Goal: Task Accomplishment & Management: Use online tool/utility

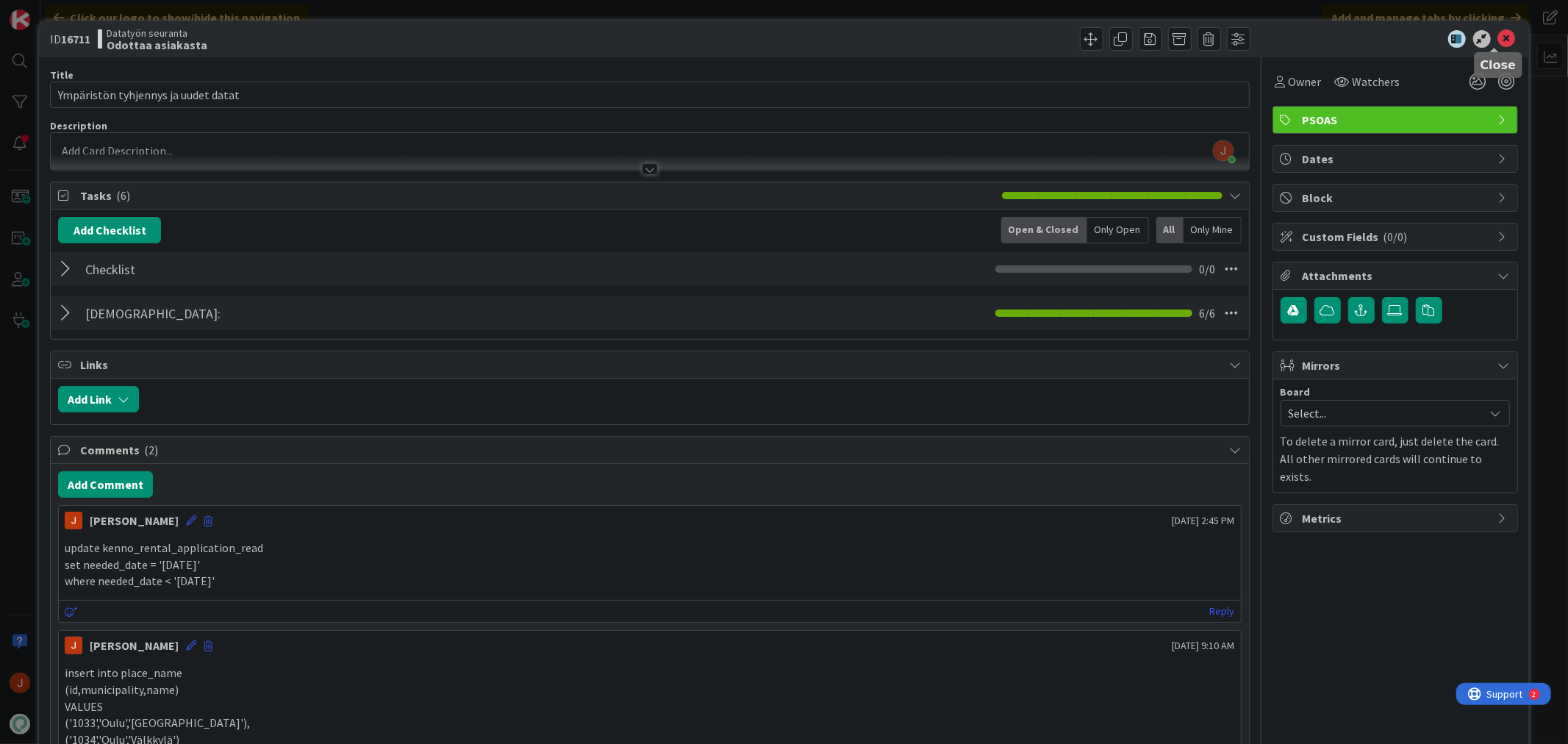
click at [1498, 38] on icon at bounding box center [1506, 38] width 18 height 18
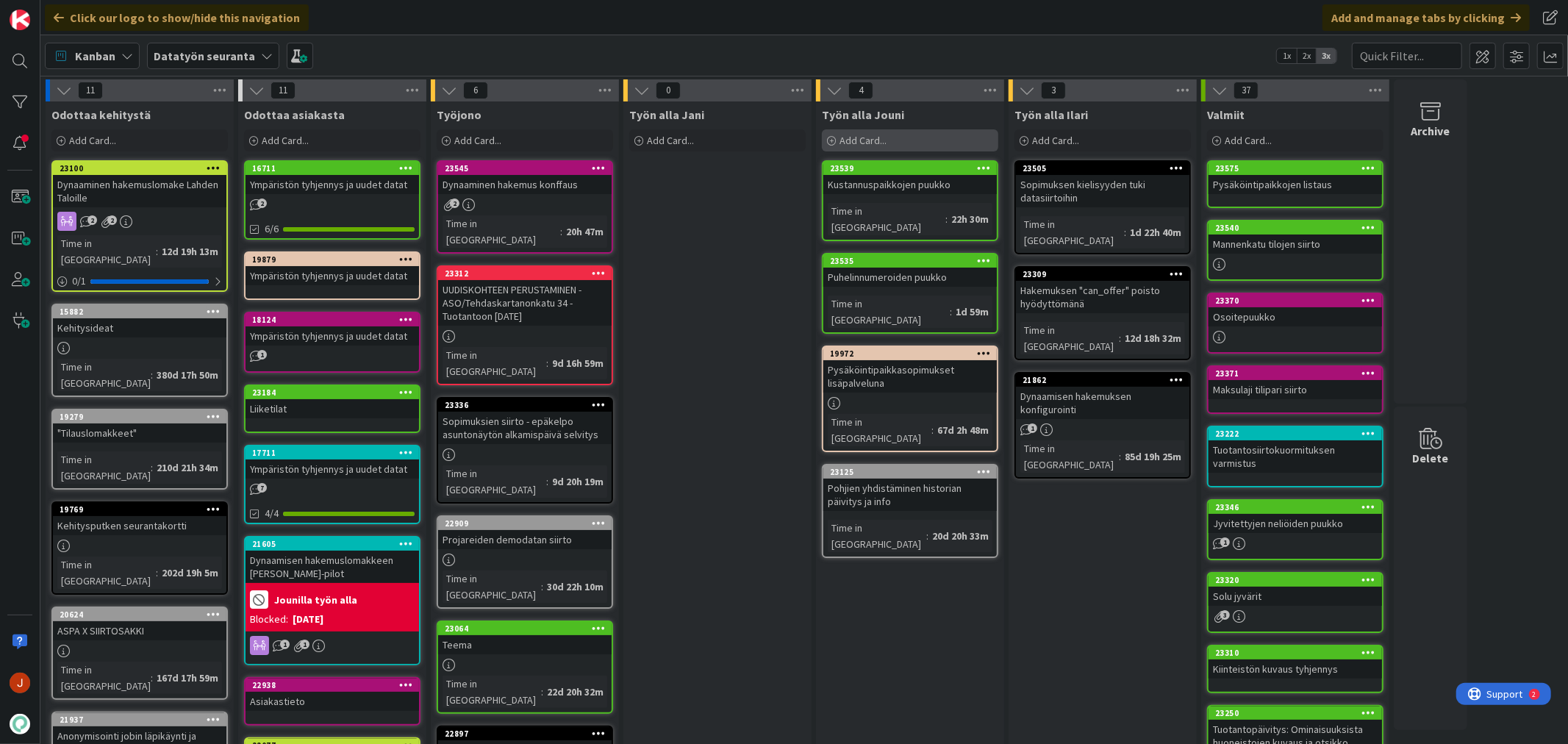
click at [927, 140] on div "Add Card..." at bounding box center [910, 140] width 177 height 22
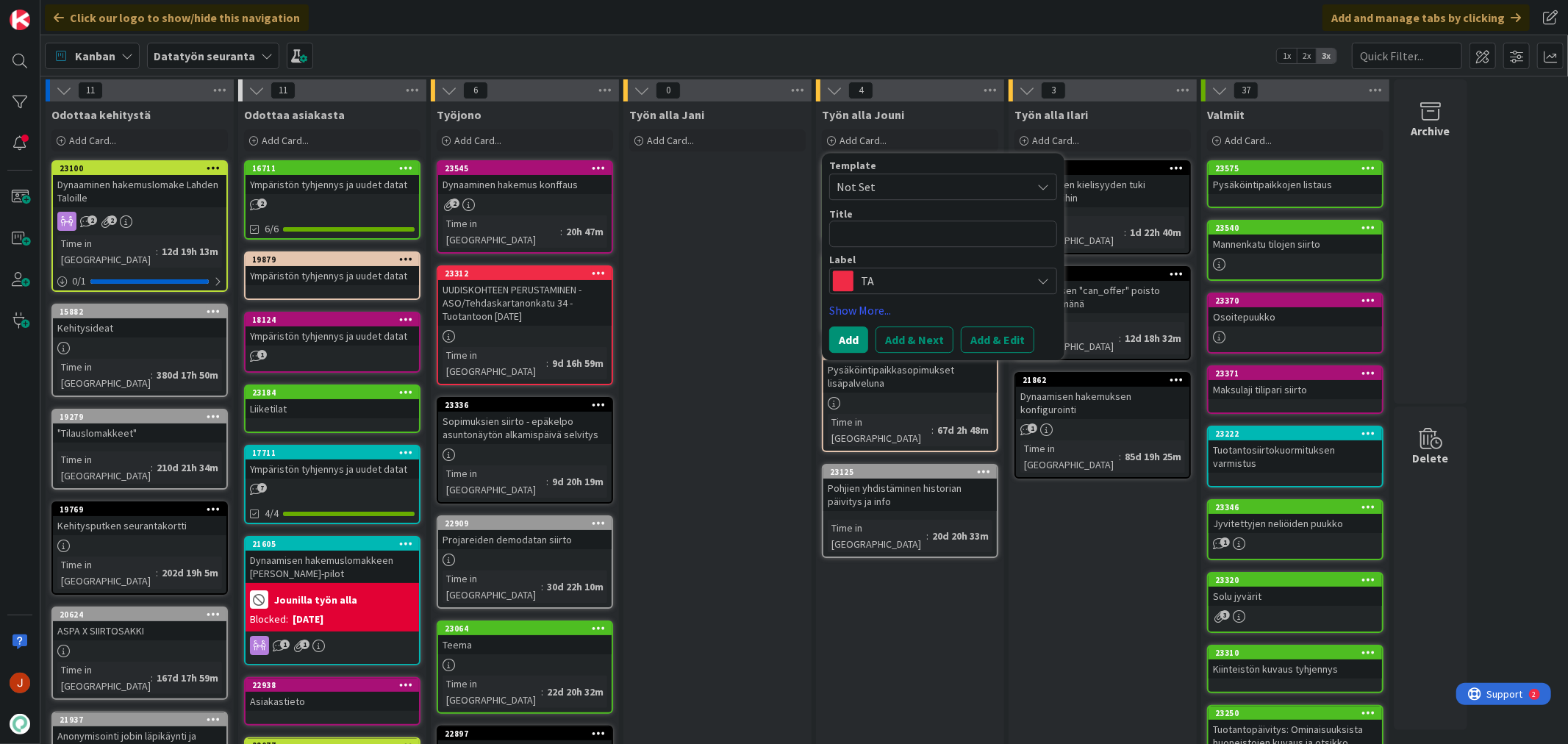
click at [916, 234] on textarea at bounding box center [943, 234] width 228 height 27
click at [892, 287] on span "TA" at bounding box center [942, 280] width 163 height 21
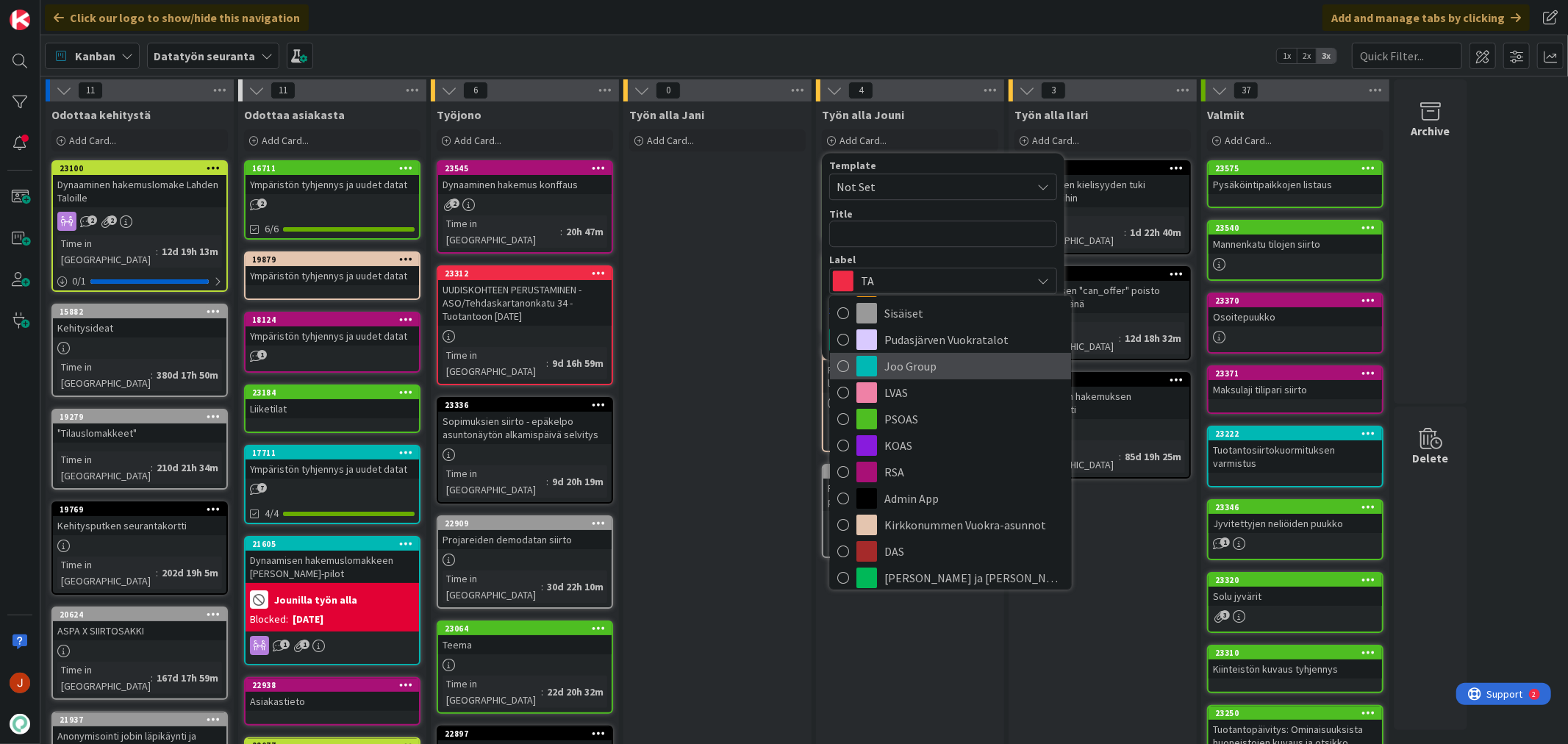
scroll to position [163, 0]
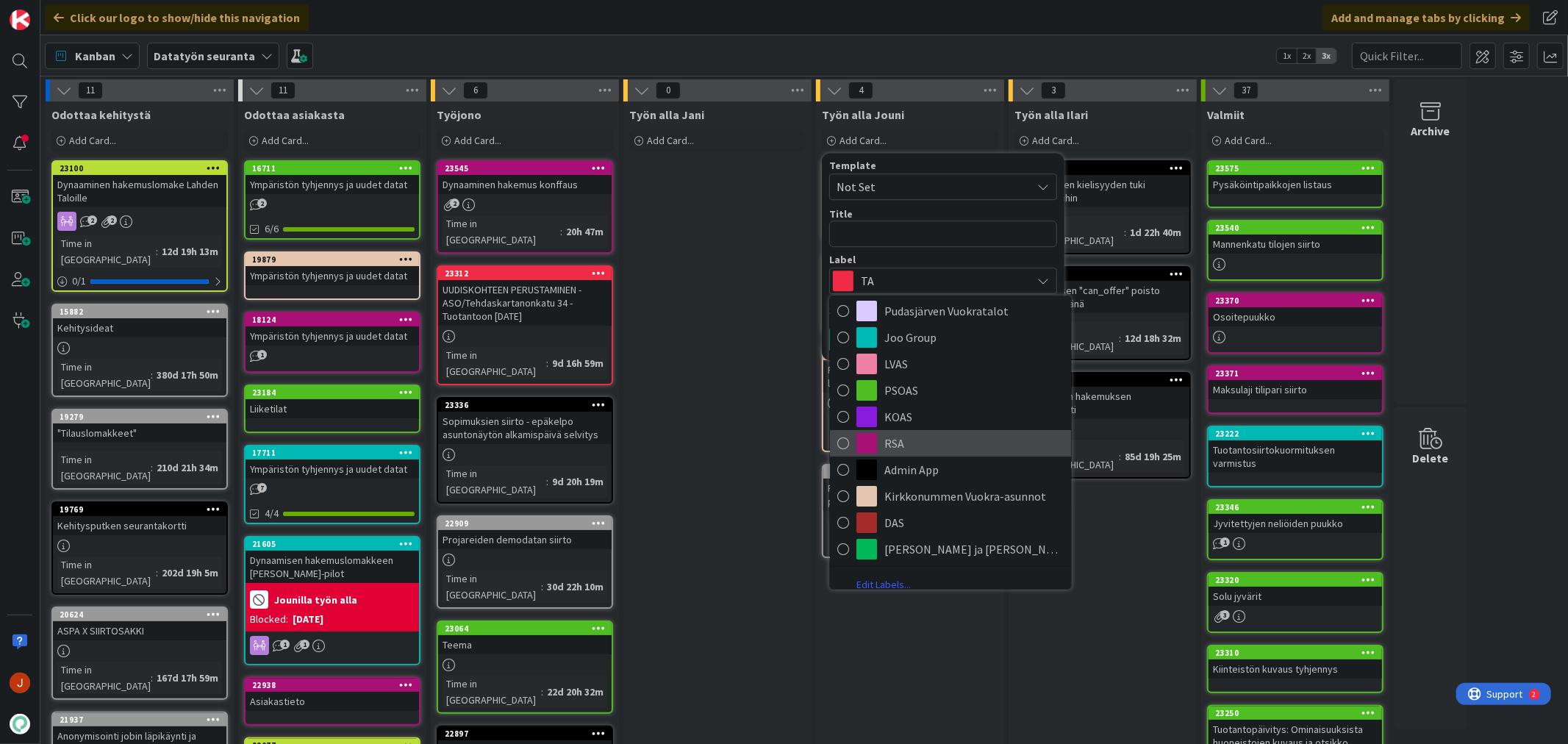
click at [928, 443] on span "RSA" at bounding box center [974, 443] width 179 height 22
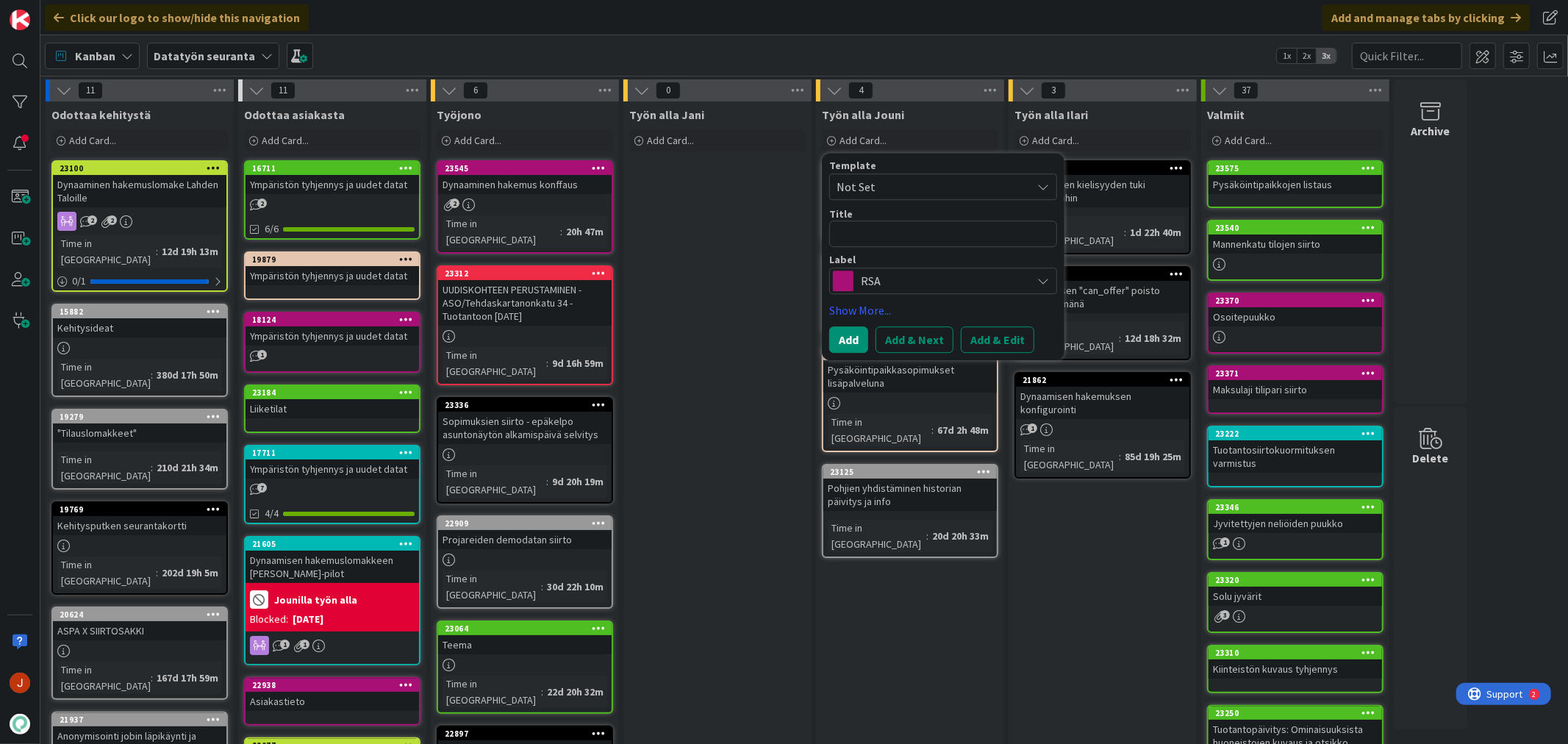
click at [915, 252] on div "Template Not Set Title 0 / 128 Label RSA TA Lahden Talot Y-Säätiö Asuntosäätiö …" at bounding box center [943, 227] width 228 height 133
click at [915, 236] on textarea at bounding box center [943, 234] width 228 height 27
type textarea "x"
type textarea "m"
type textarea "x"
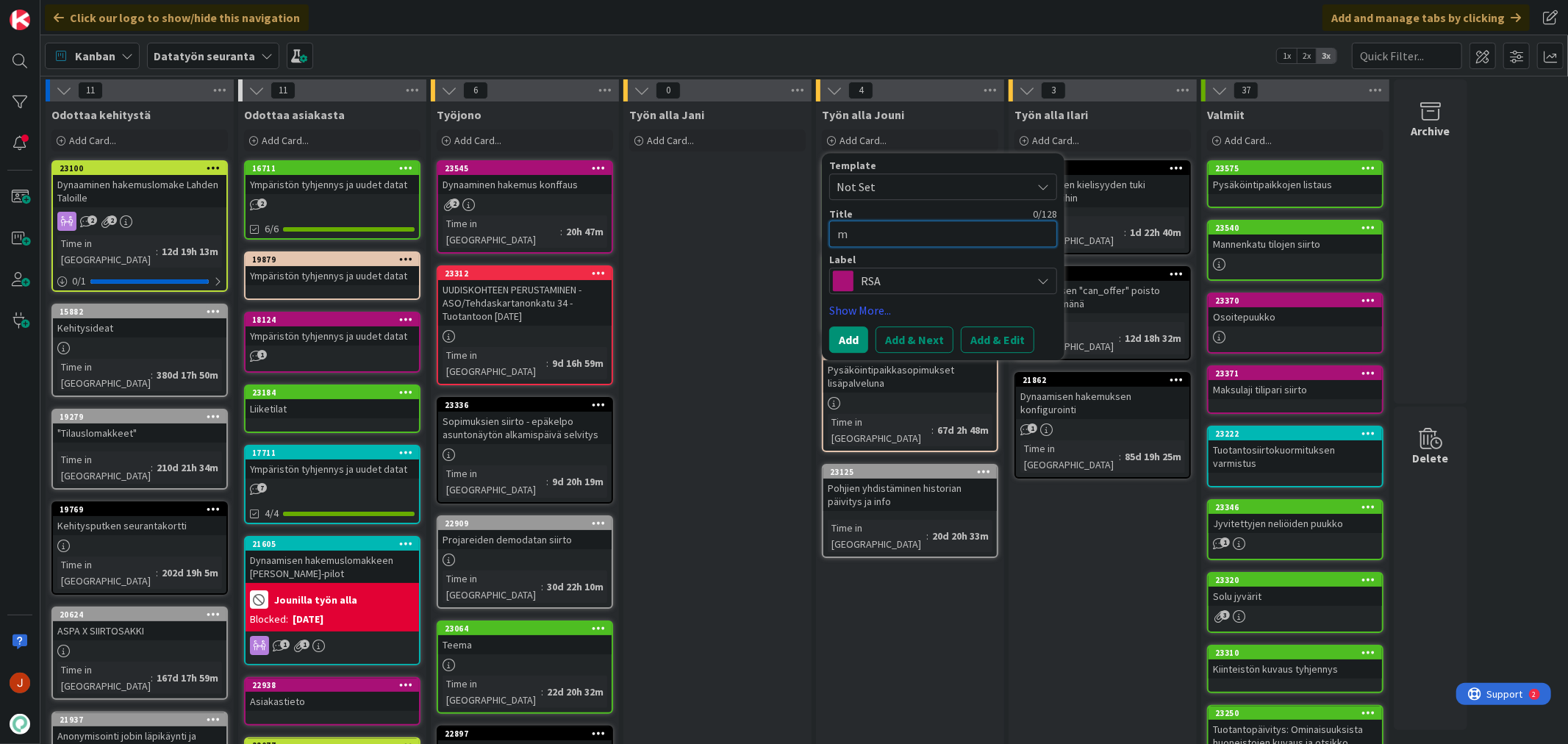
type textarea "ma"
type textarea "x"
type textarea "maks"
type textarea "x"
type textarea "maksu"
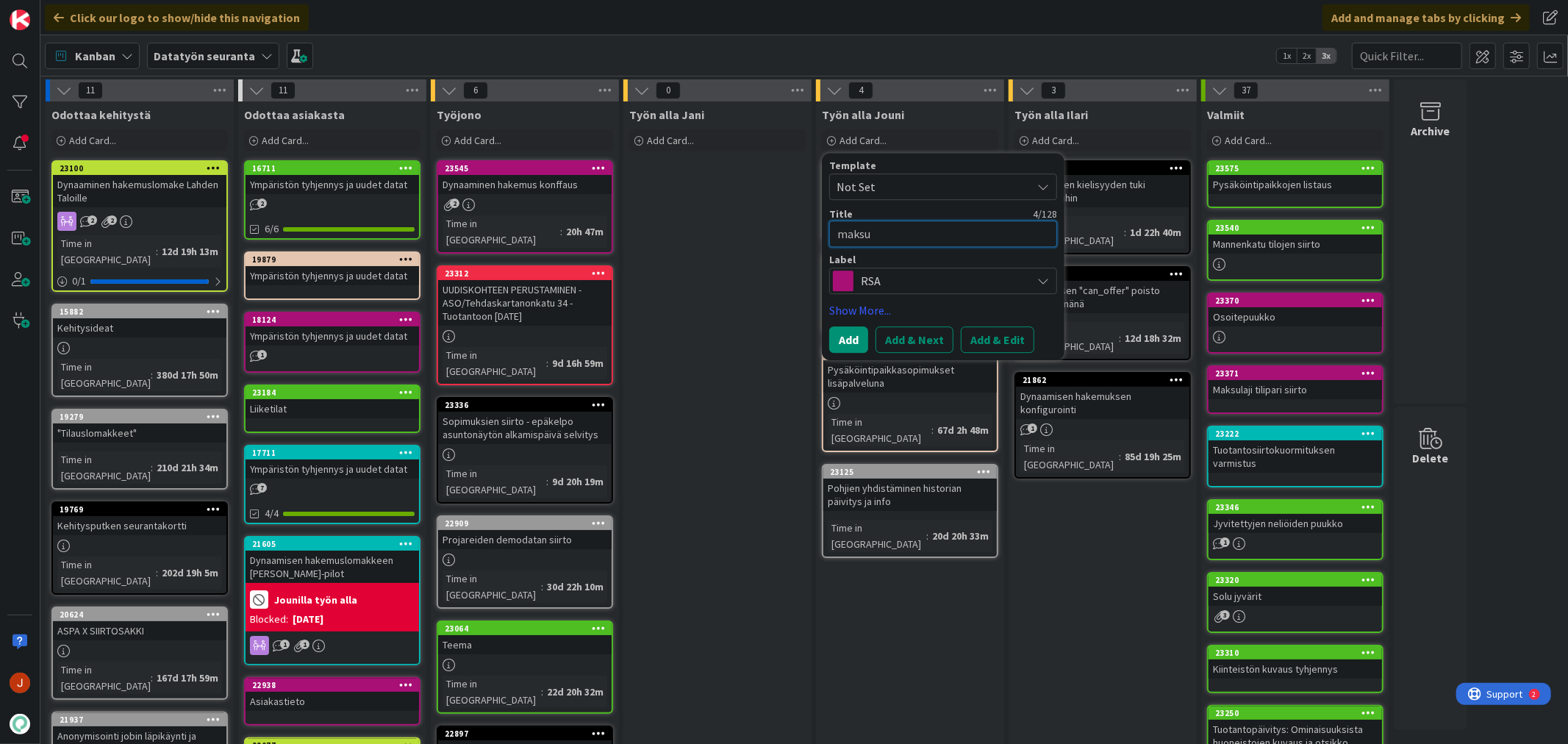
type textarea "x"
type textarea "maksula"
type textarea "x"
type textarea "maksulaj"
type textarea "x"
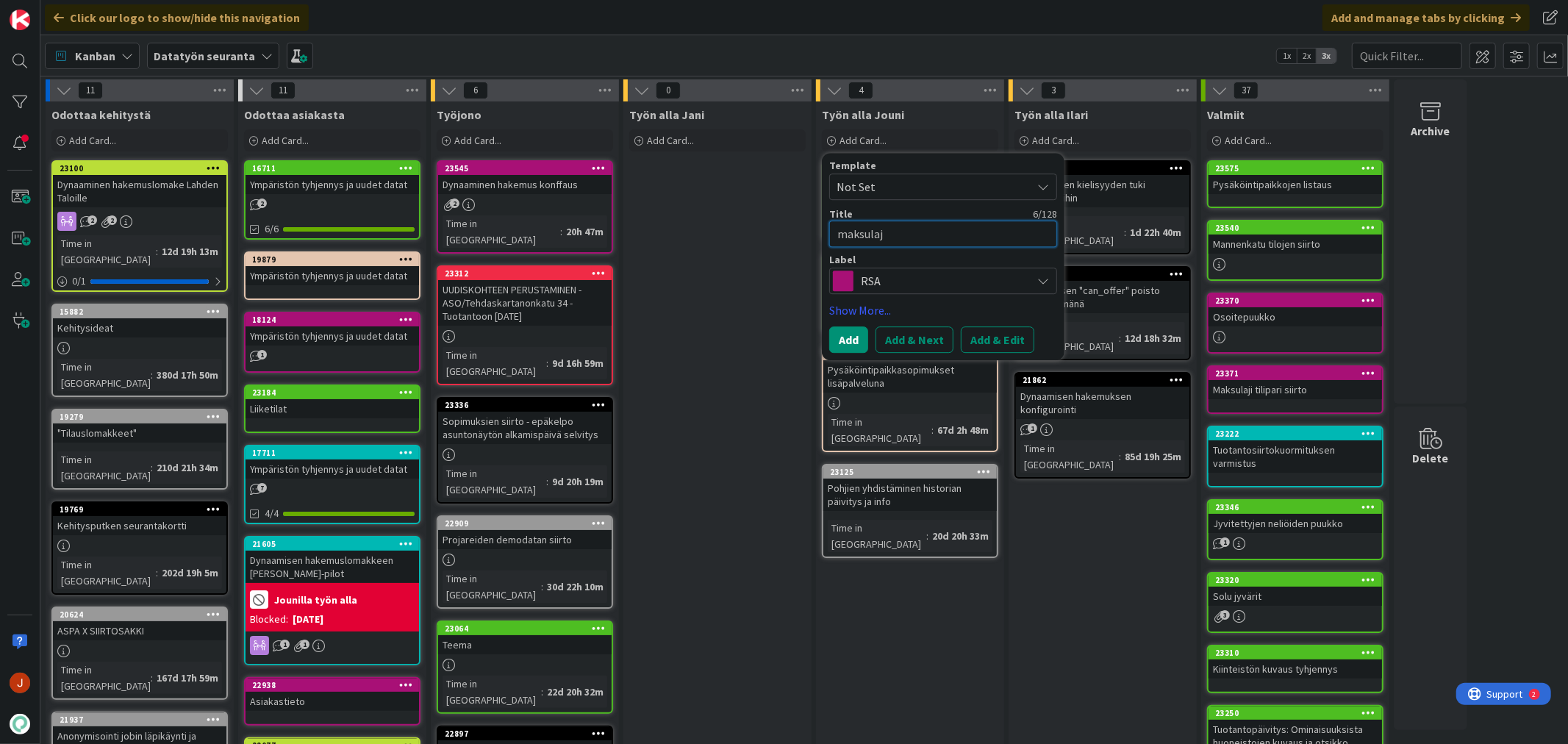
type textarea "maksulaji"
type textarea "x"
type textarea "maksulaji"
type textarea "x"
type textarea "maksulaji t"
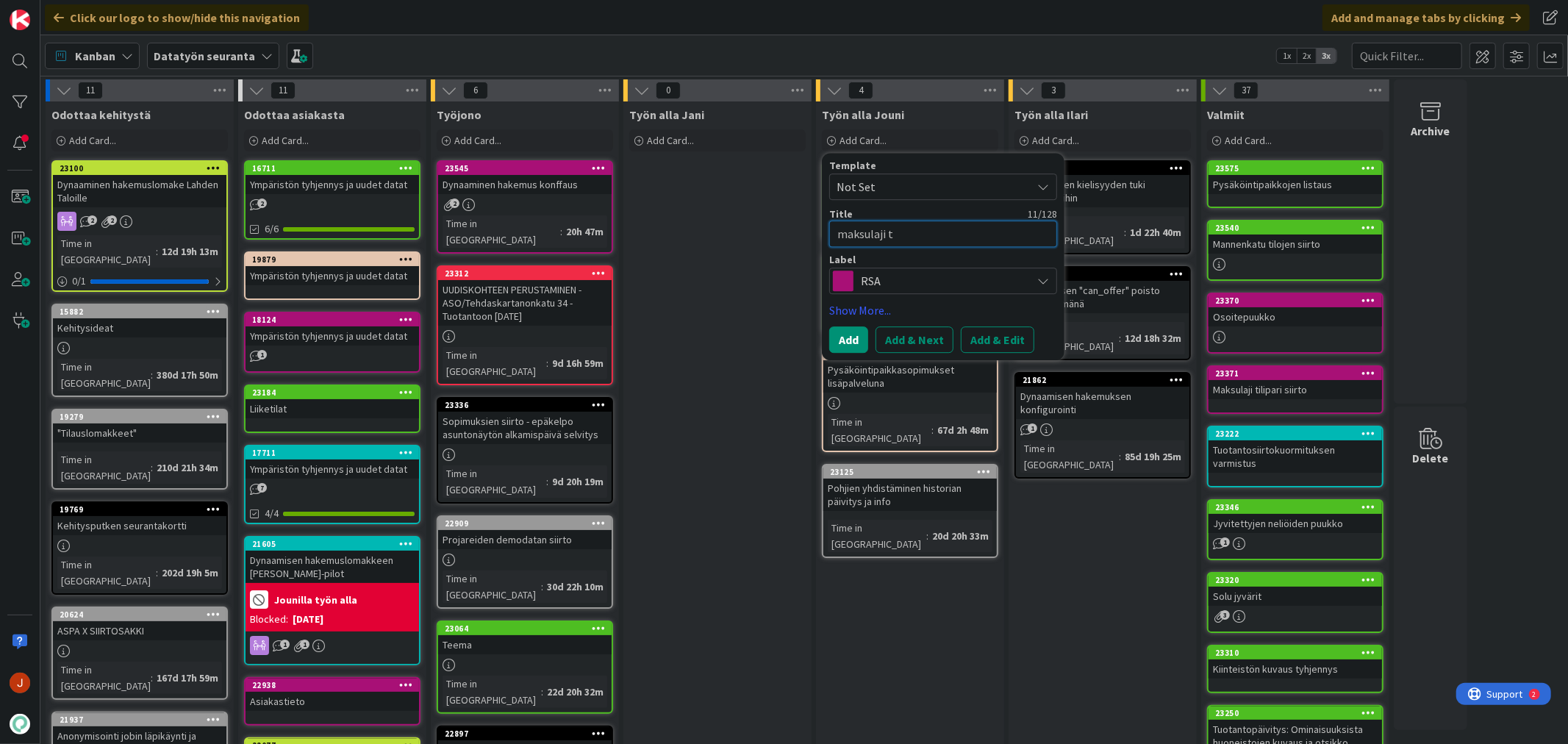
type textarea "x"
type textarea "maksulaji ta"
type textarea "x"
type textarea "maksulaji tar"
type textarea "x"
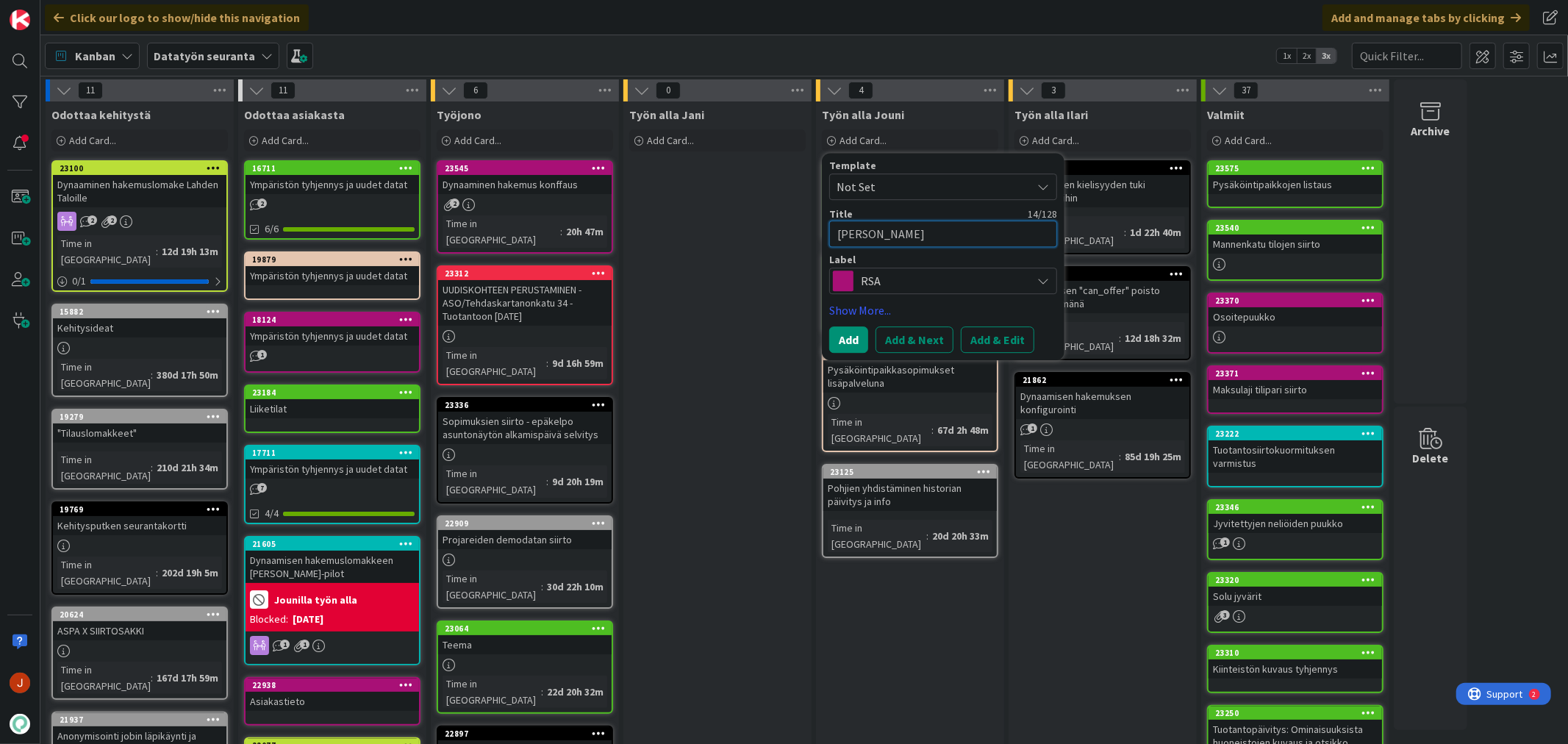
type textarea "[PERSON_NAME][MEDICAL_DATA]"
type textarea "x"
type textarea "[PERSON_NAME]"
type textarea "x"
type textarea "maksulaji tarkastu"
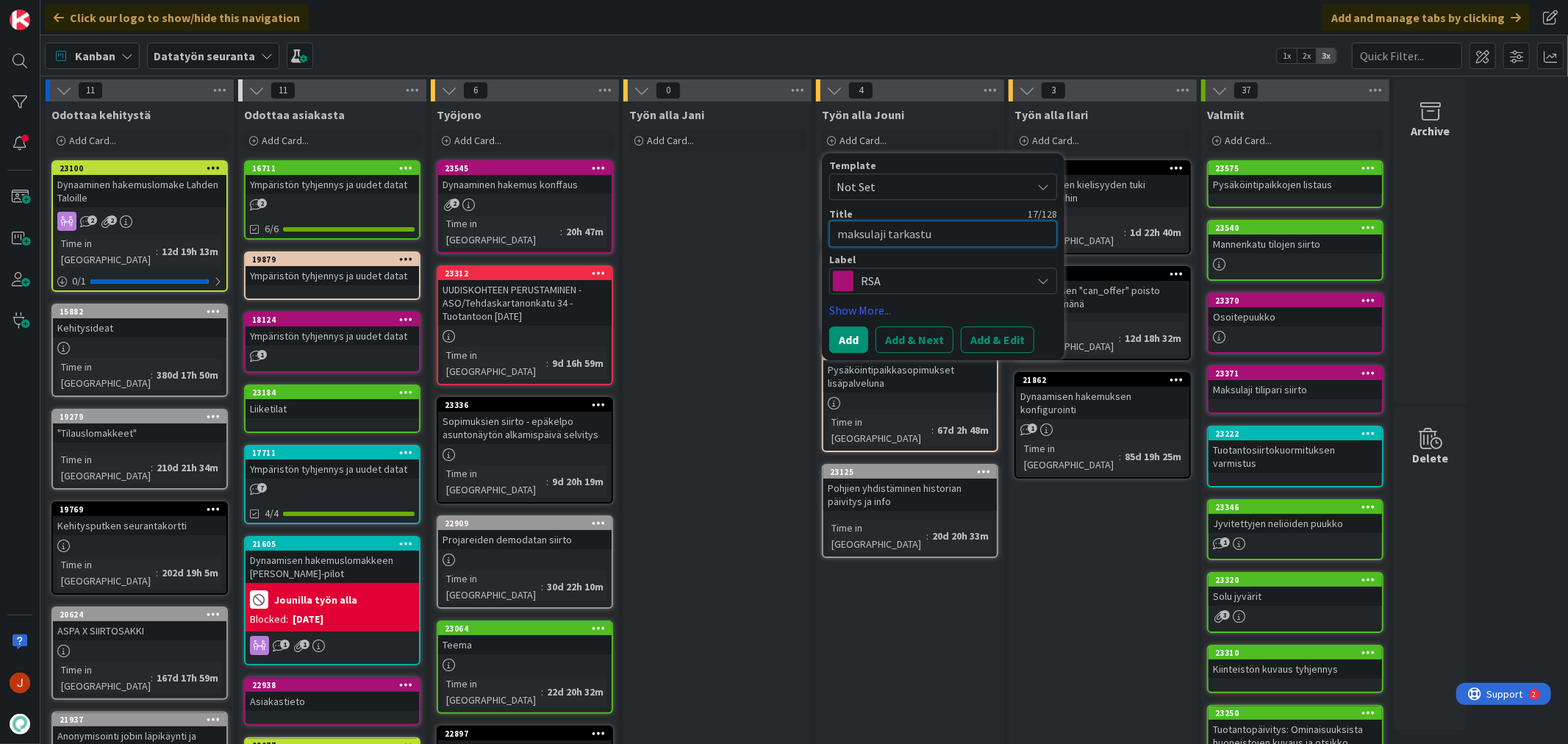
type textarea "x"
type textarea "maksulaji tarkastus"
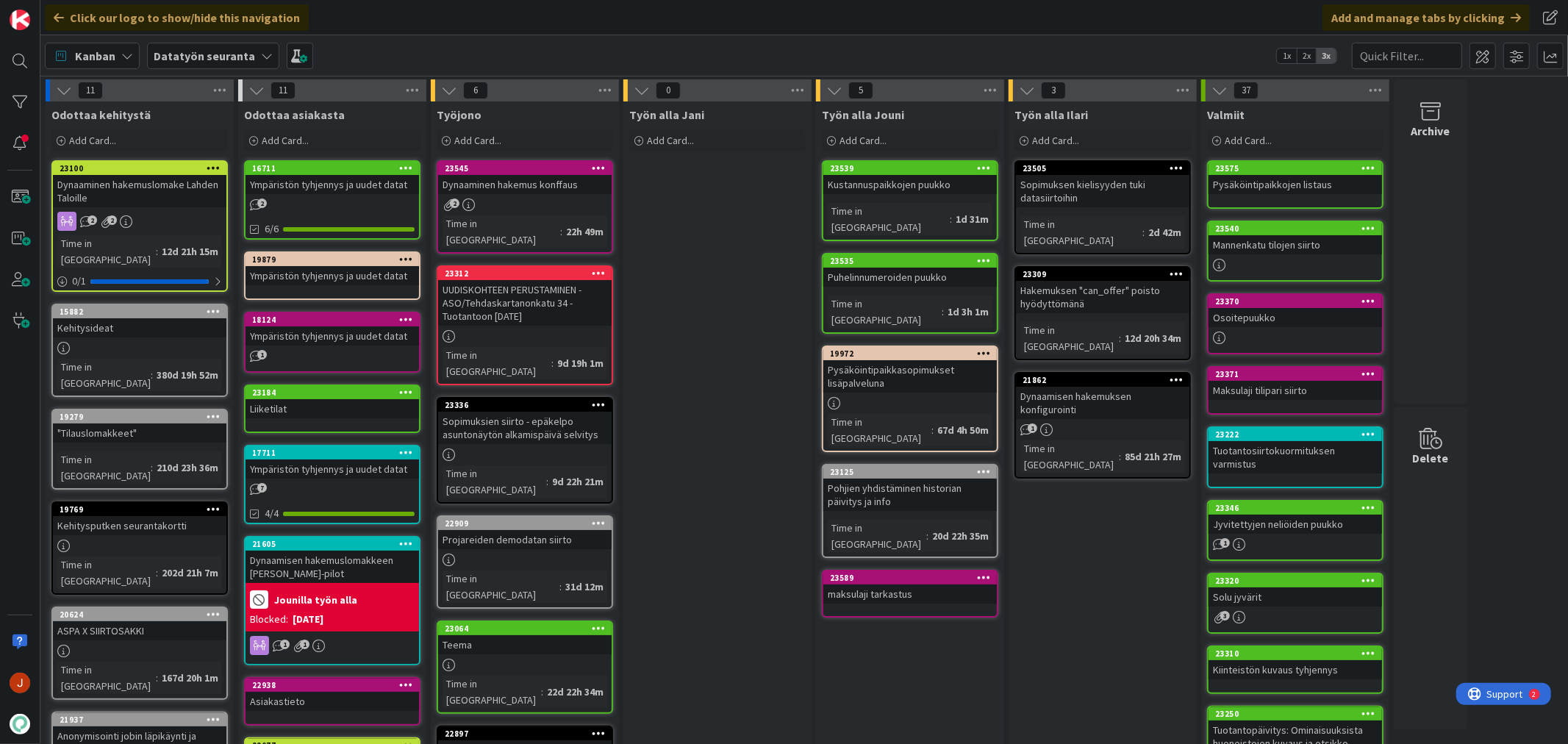
click at [714, 332] on div "Työn alla Jani Add Card..." at bounding box center [718, 714] width 188 height 1225
click at [714, 582] on div "Työn alla Jani Add Card..." at bounding box center [718, 714] width 188 height 1225
